Goal: Transaction & Acquisition: Purchase product/service

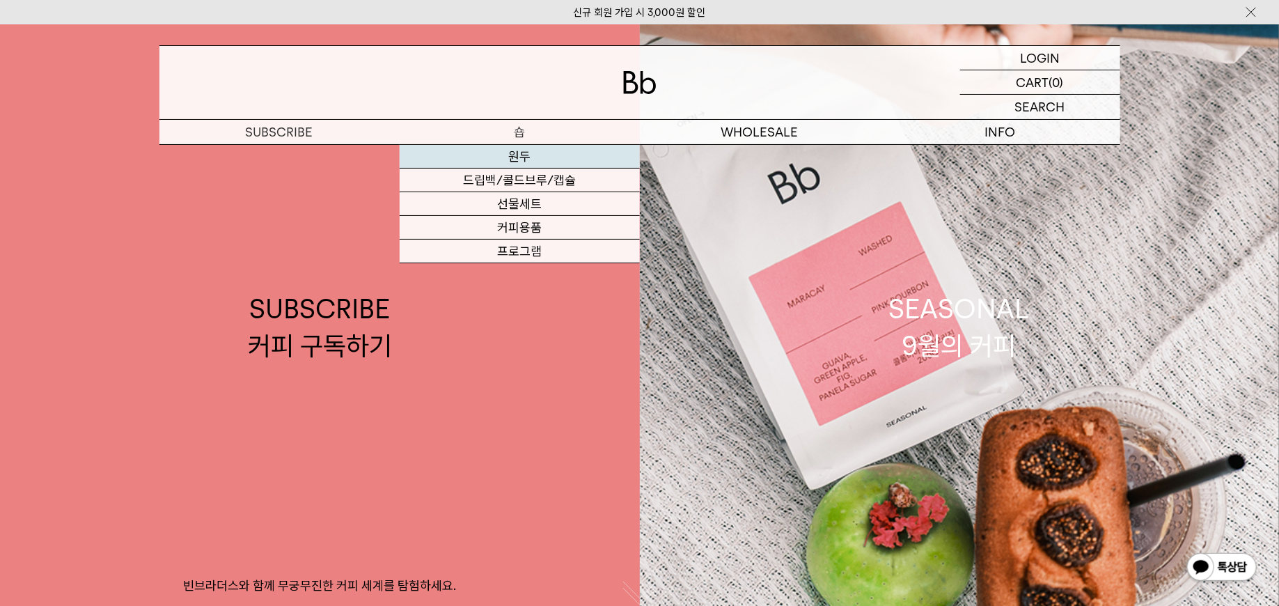
click at [522, 146] on link "원두" at bounding box center [520, 157] width 240 height 24
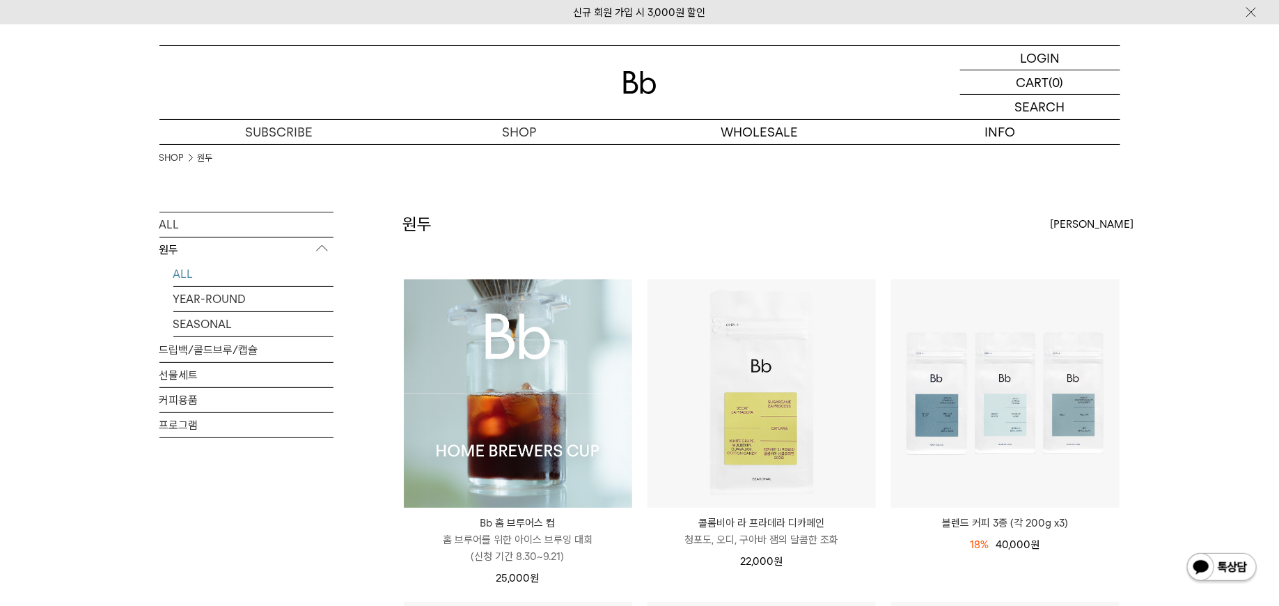
click at [536, 424] on img at bounding box center [518, 393] width 228 height 228
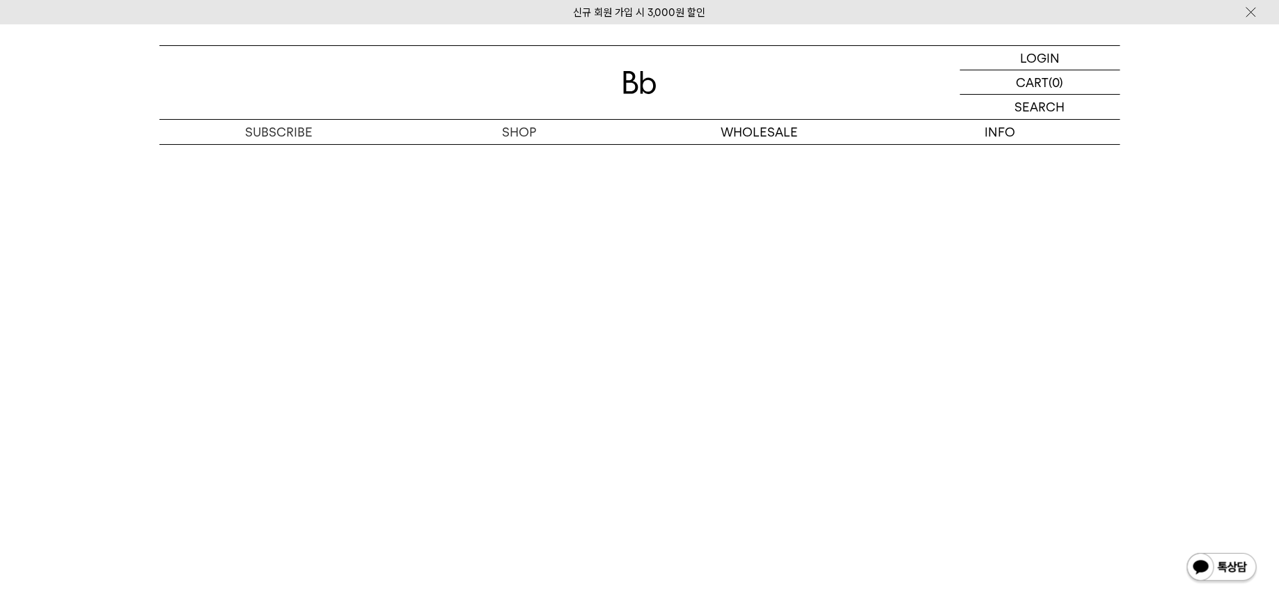
scroll to position [6942, 0]
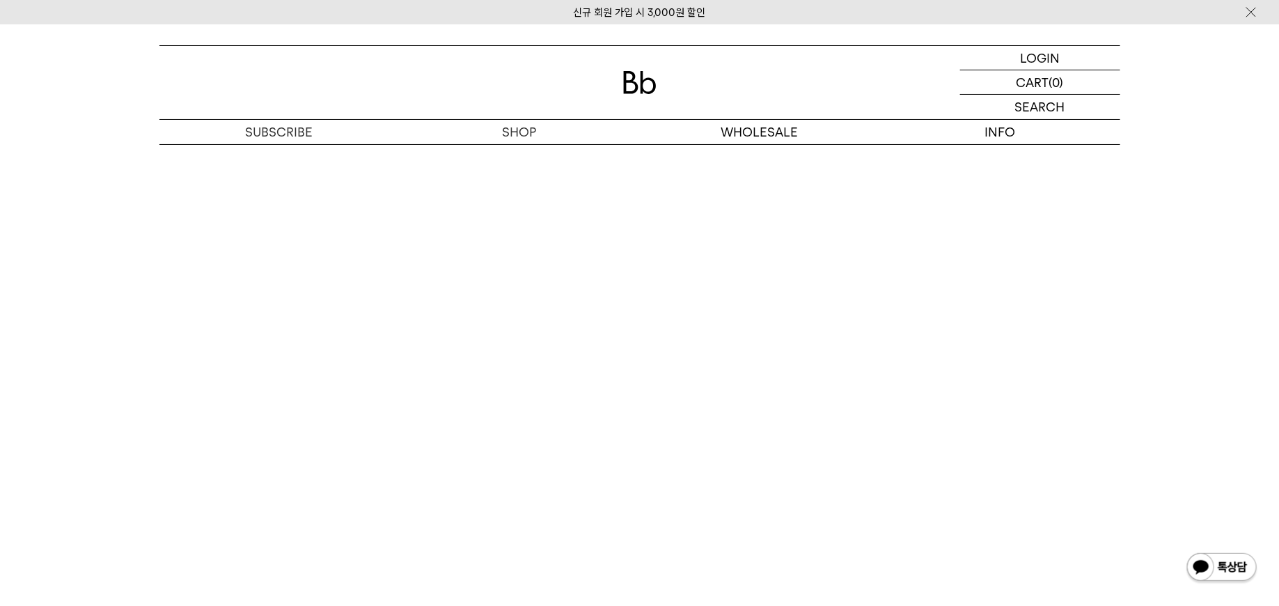
scroll to position [7145, 0]
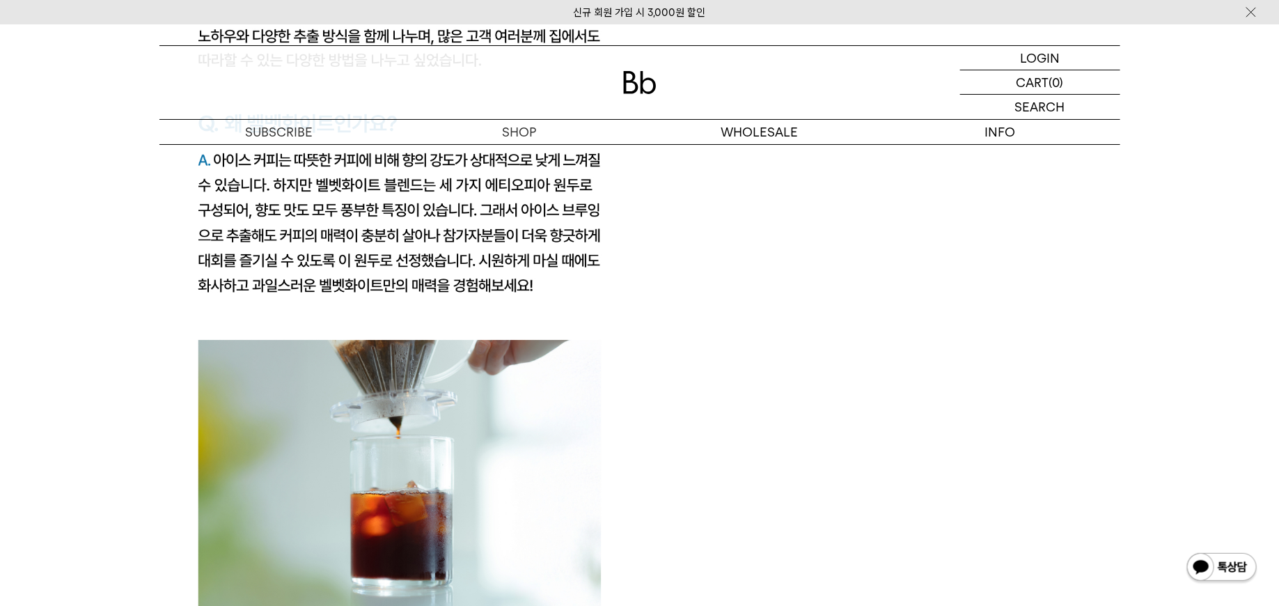
scroll to position [2704, 0]
